Goal: Task Accomplishment & Management: Manage account settings

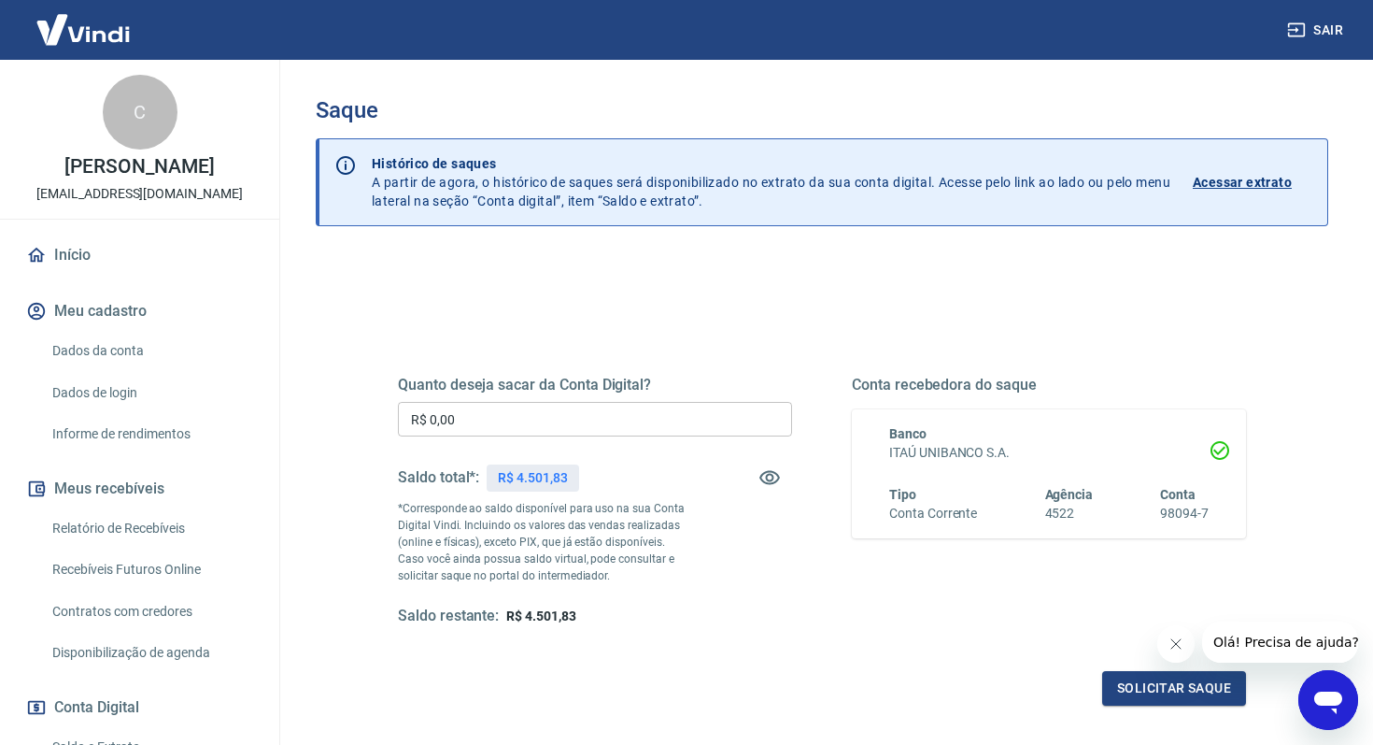
click at [509, 429] on input "R$ 0,00" at bounding box center [595, 419] width 394 height 35
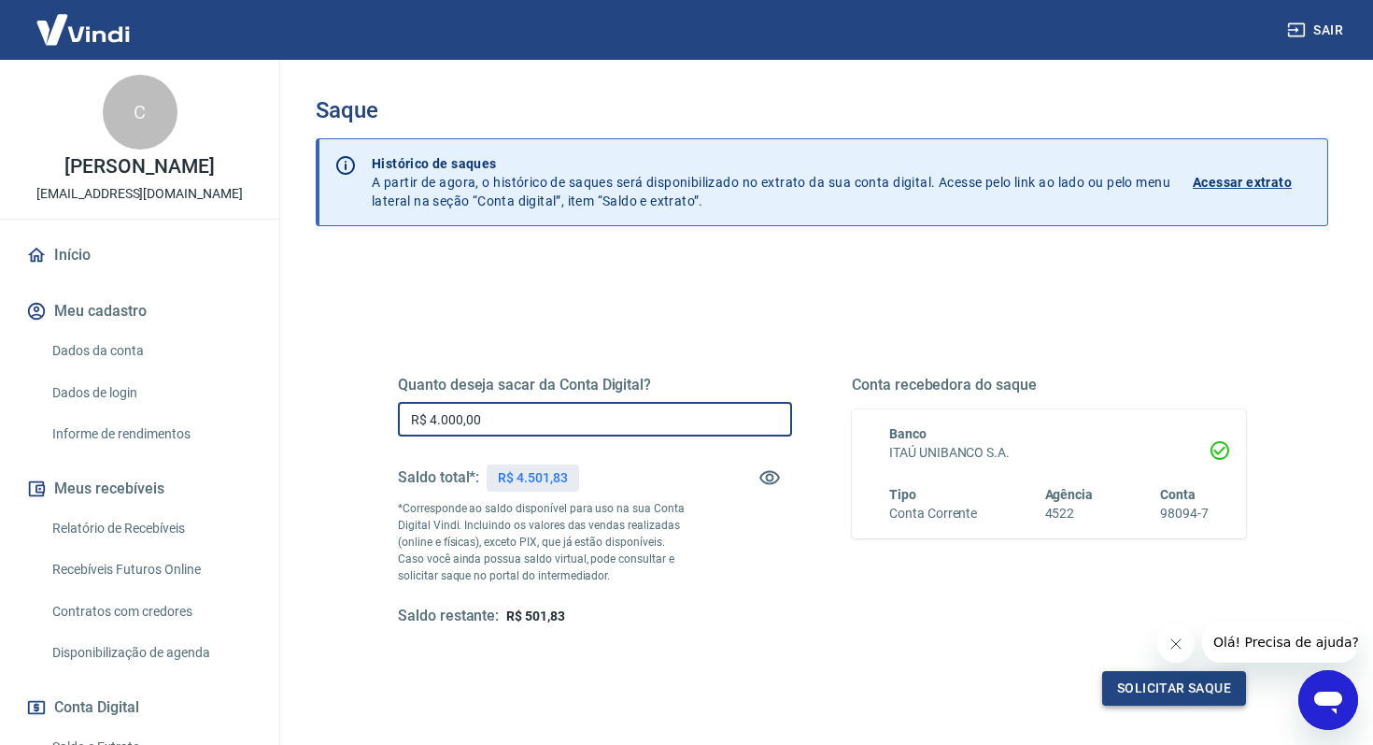
type input "R$ 4.000,00"
click at [1133, 704] on button "Solicitar saque" at bounding box center [1174, 688] width 144 height 35
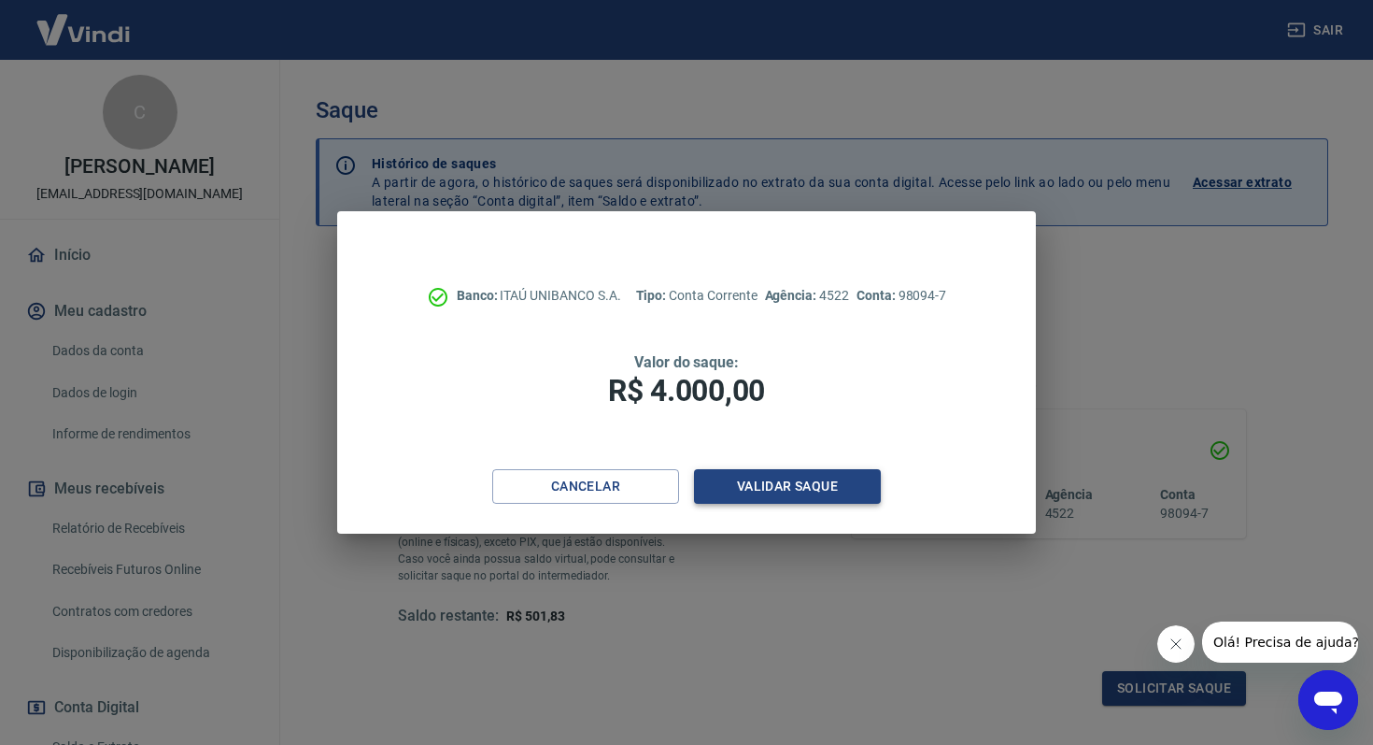
click at [818, 500] on button "Validar saque" at bounding box center [787, 486] width 187 height 35
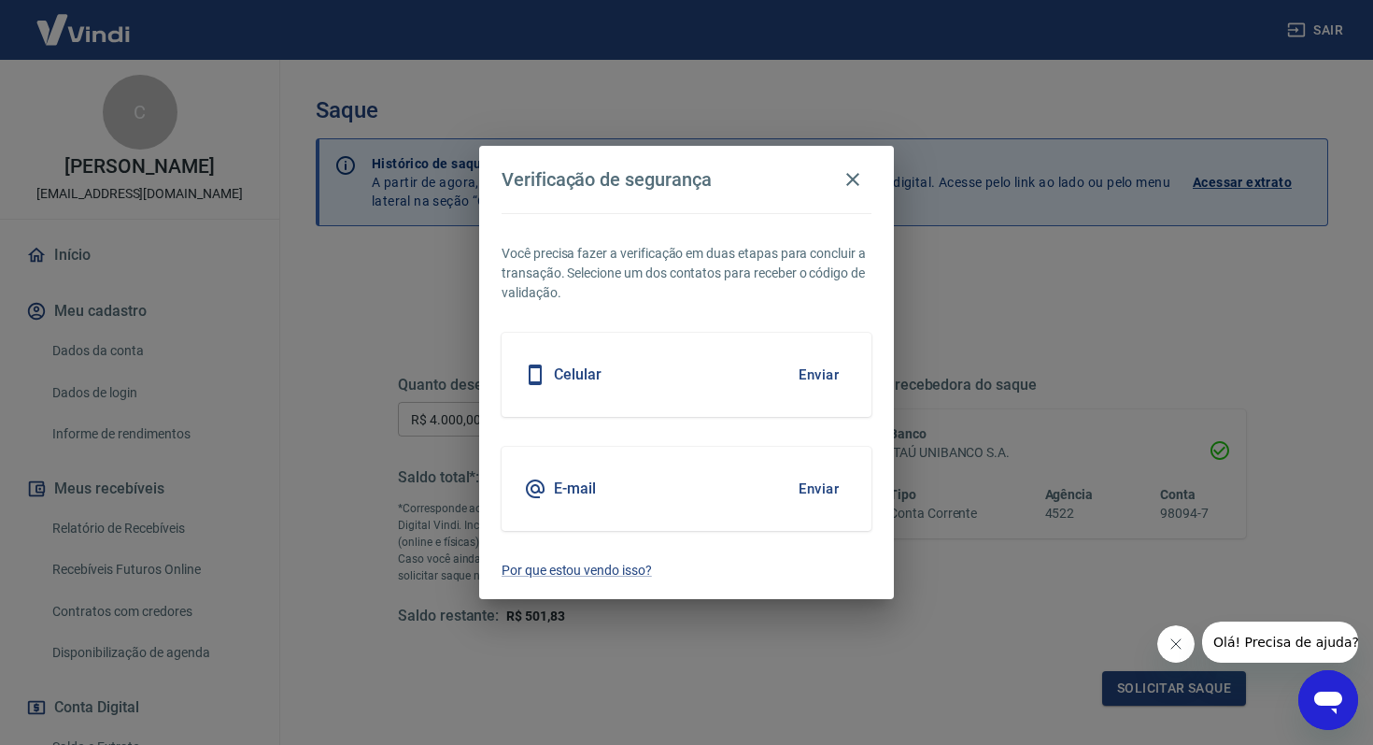
click at [830, 495] on button "Enviar" at bounding box center [819, 488] width 61 height 39
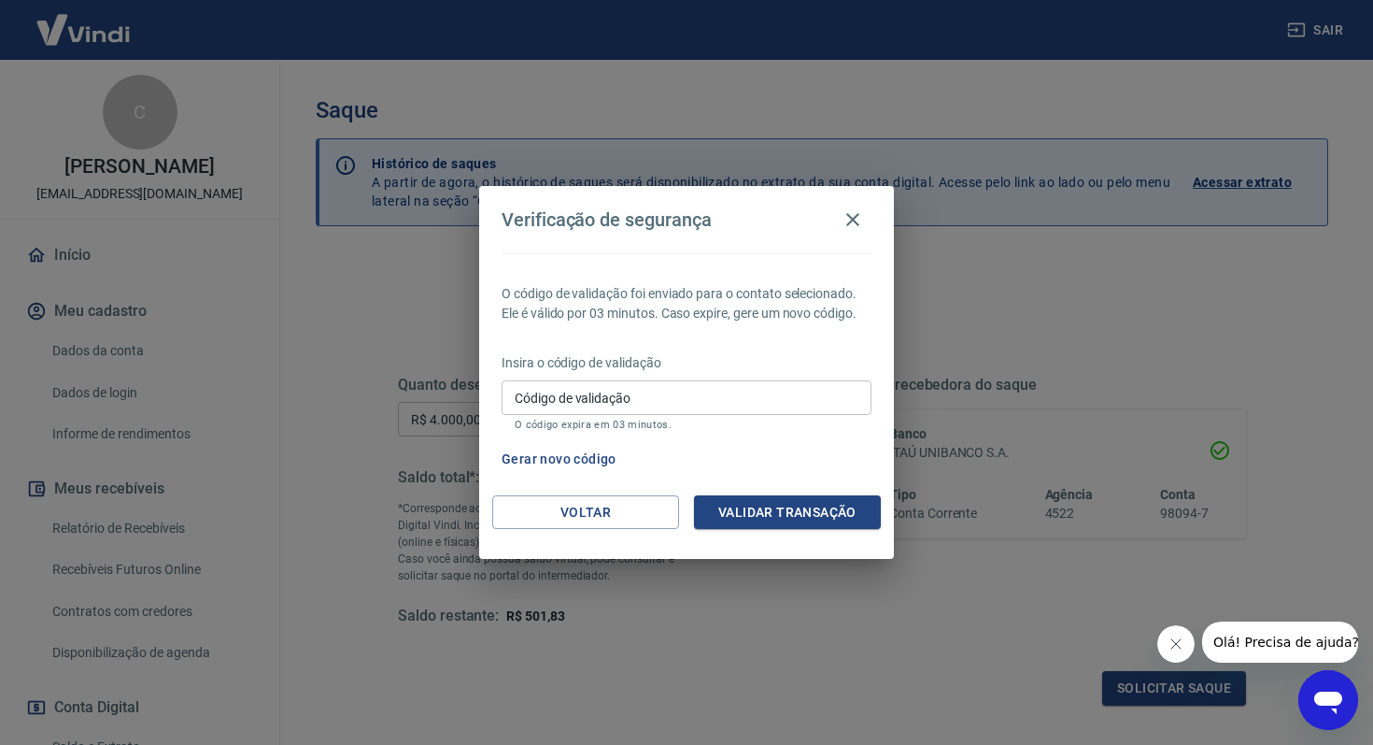
click at [700, 388] on input "Código de validação" at bounding box center [687, 397] width 370 height 35
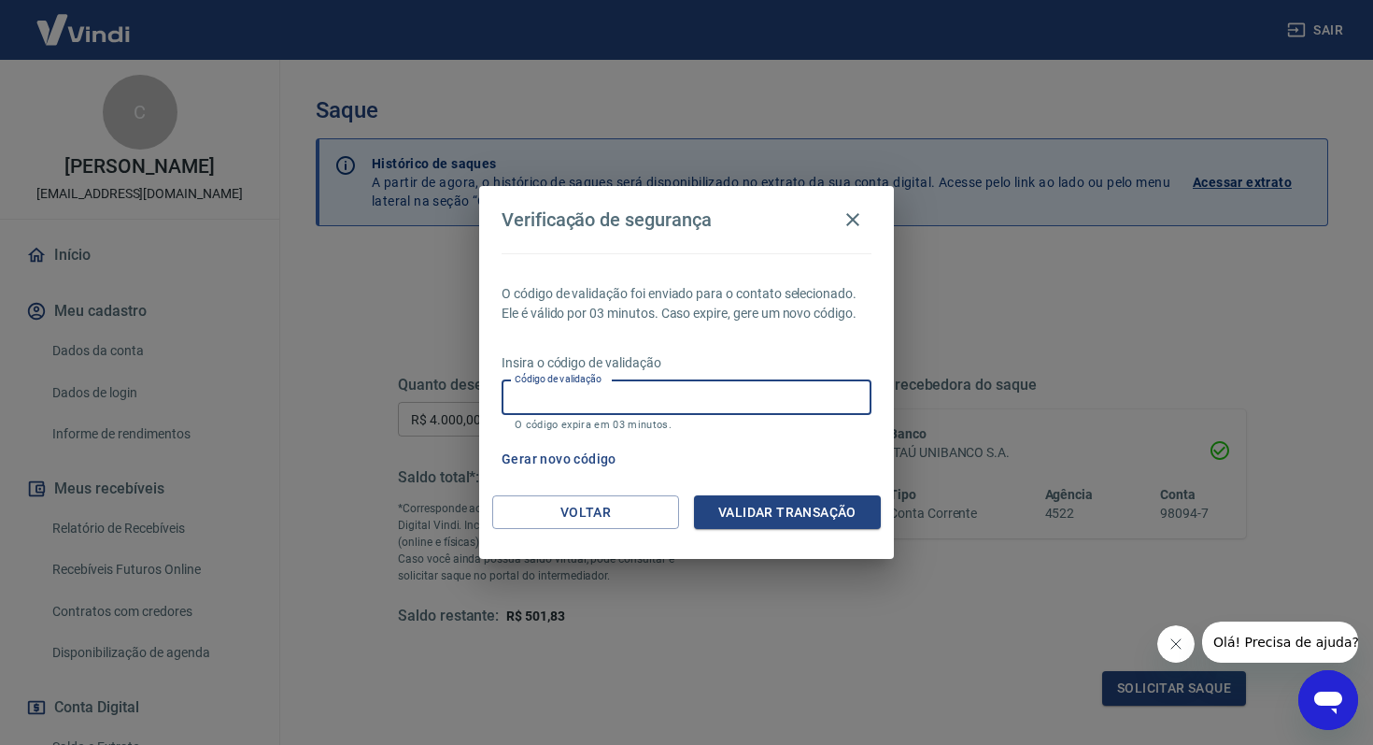
paste input "960868"
type input "960868"
click at [822, 513] on button "Validar transação" at bounding box center [787, 512] width 187 height 35
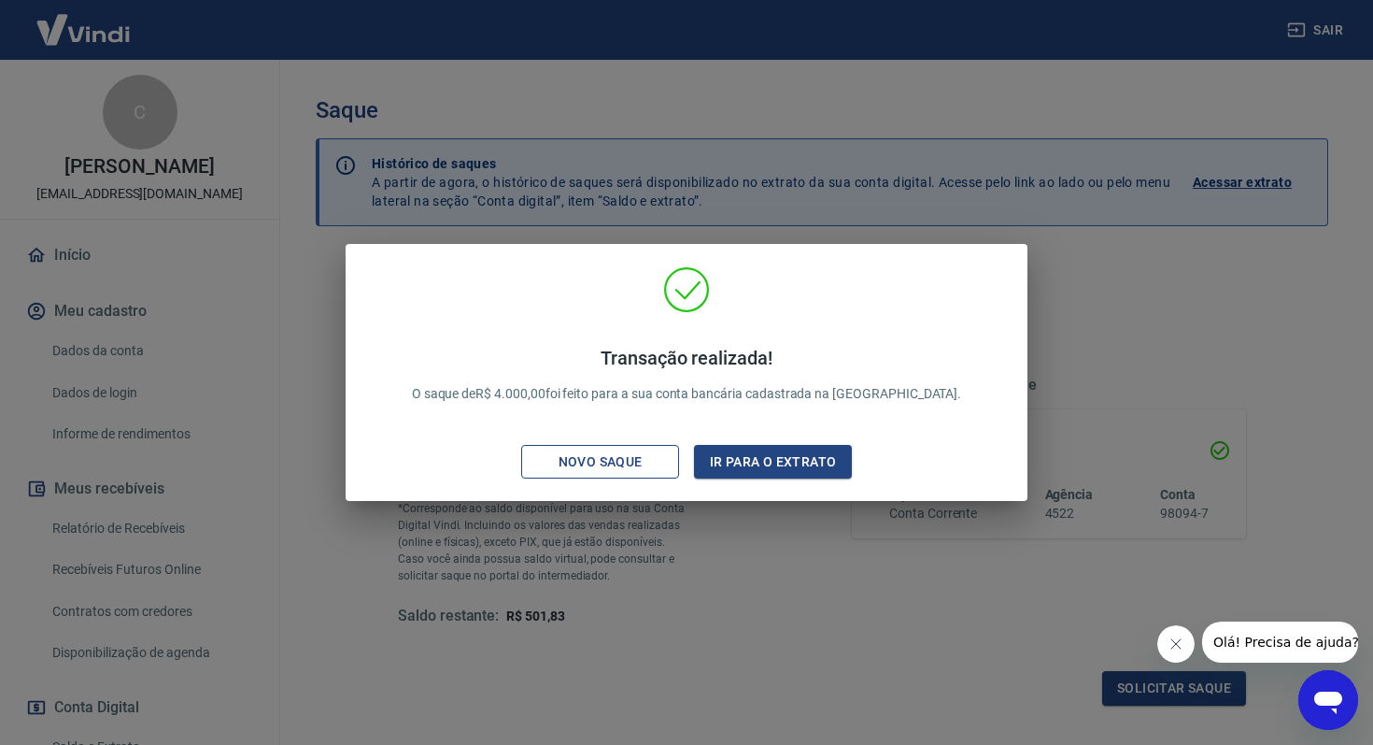
click at [657, 461] on div "Novo saque" at bounding box center [600, 461] width 129 height 23
